Goal: Information Seeking & Learning: Find specific fact

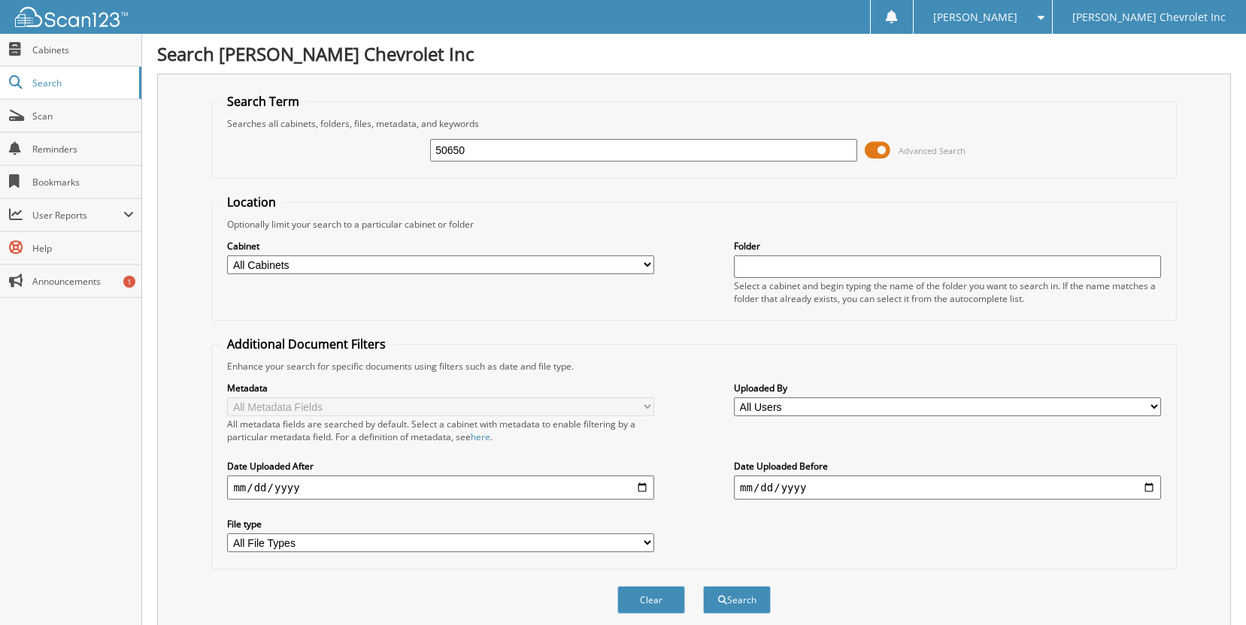
type input "50650"
click at [703, 586] on button "Search" at bounding box center [737, 600] width 68 height 28
click at [737, 603] on button "Search" at bounding box center [737, 600] width 68 height 28
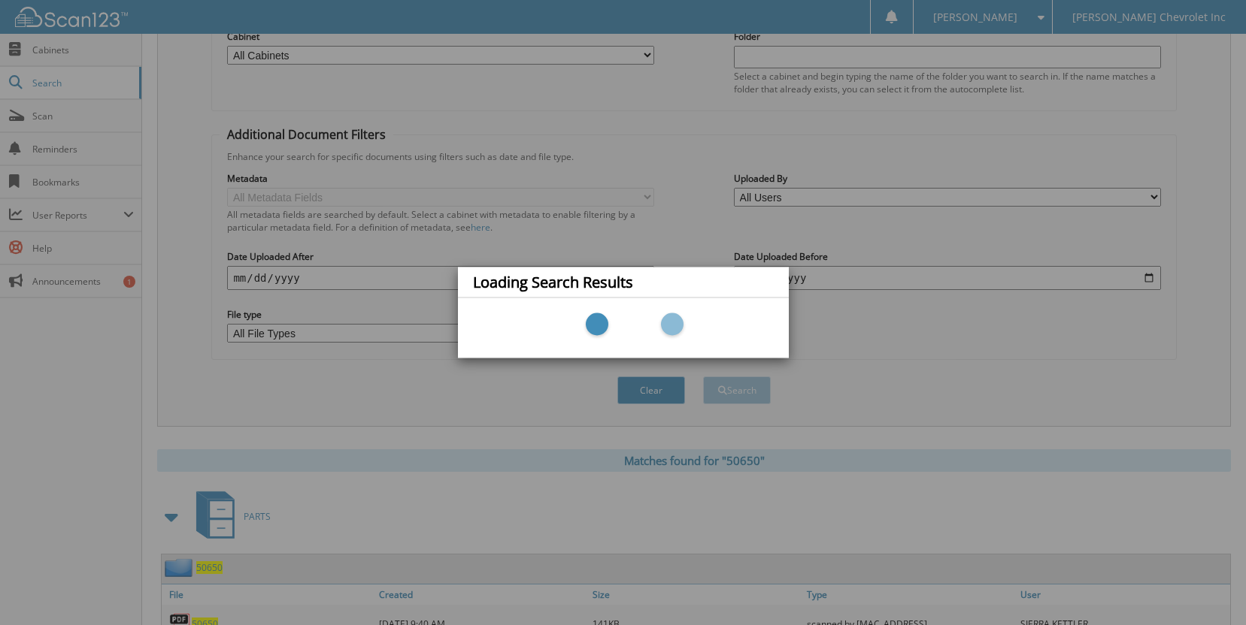
scroll to position [526, 0]
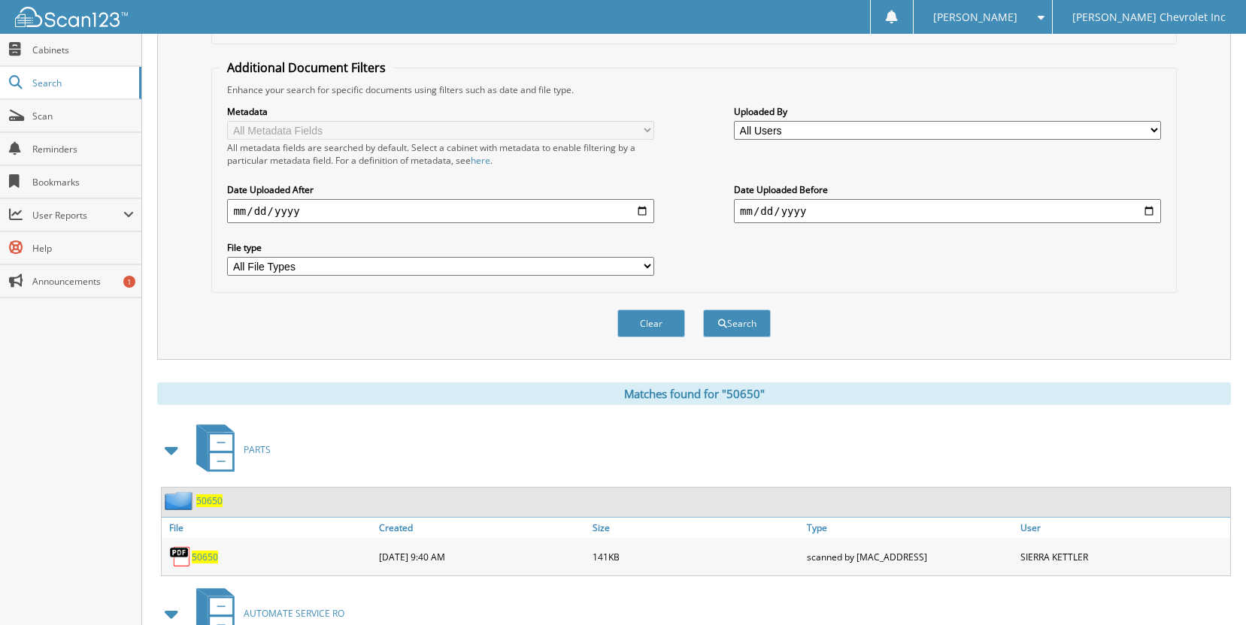
scroll to position [526, 0]
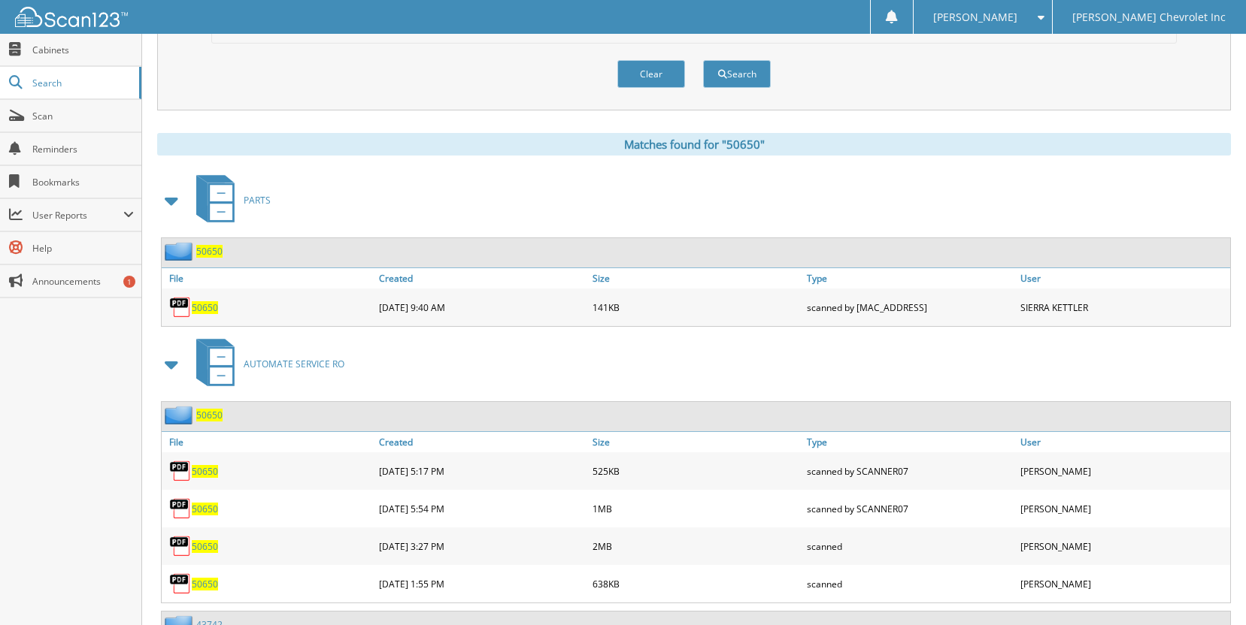
click at [208, 589] on span "50650" at bounding box center [205, 584] width 26 height 13
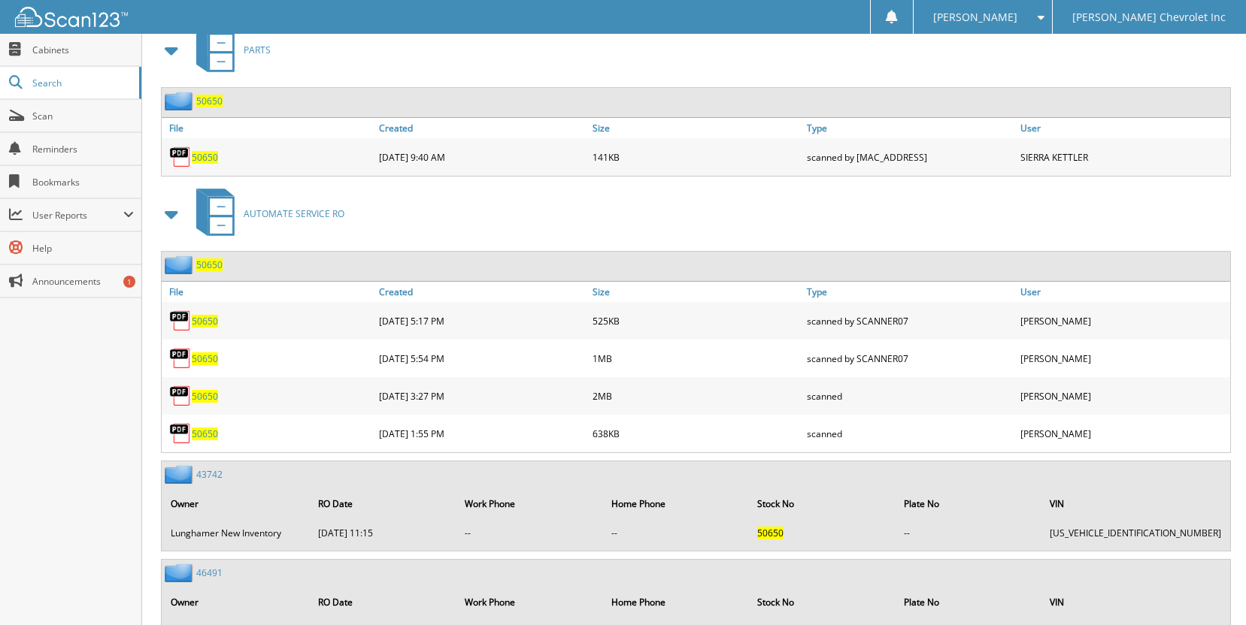
click at [205, 398] on span "50650" at bounding box center [205, 396] width 26 height 13
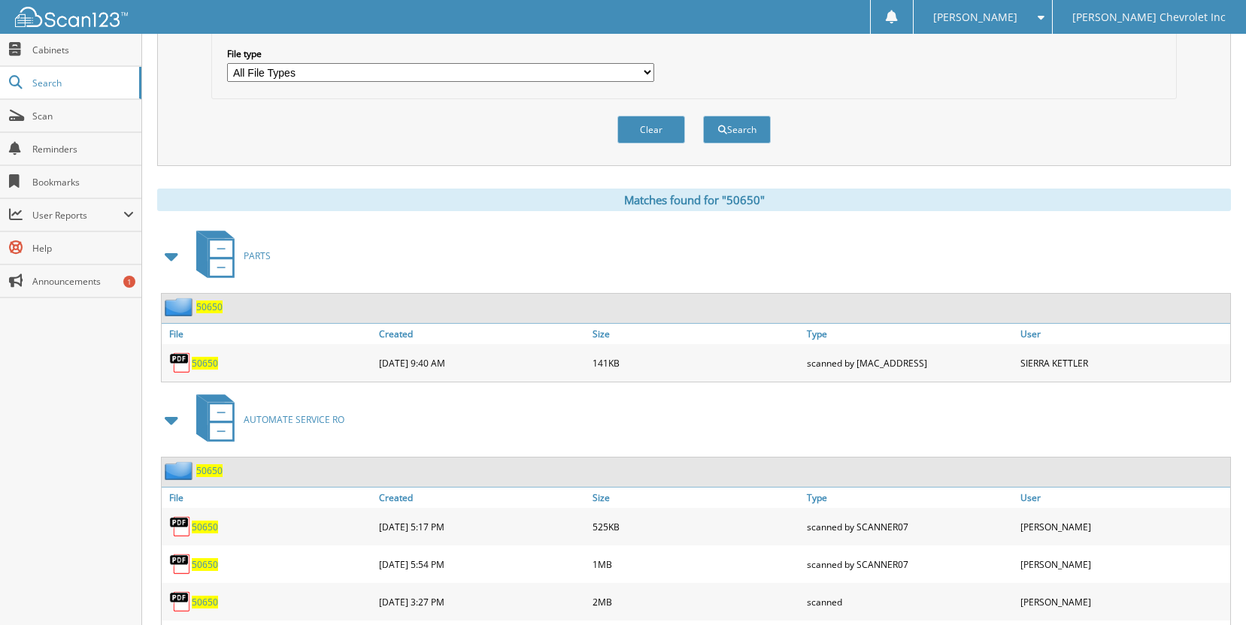
scroll to position [221, 0]
